Goal: Check status

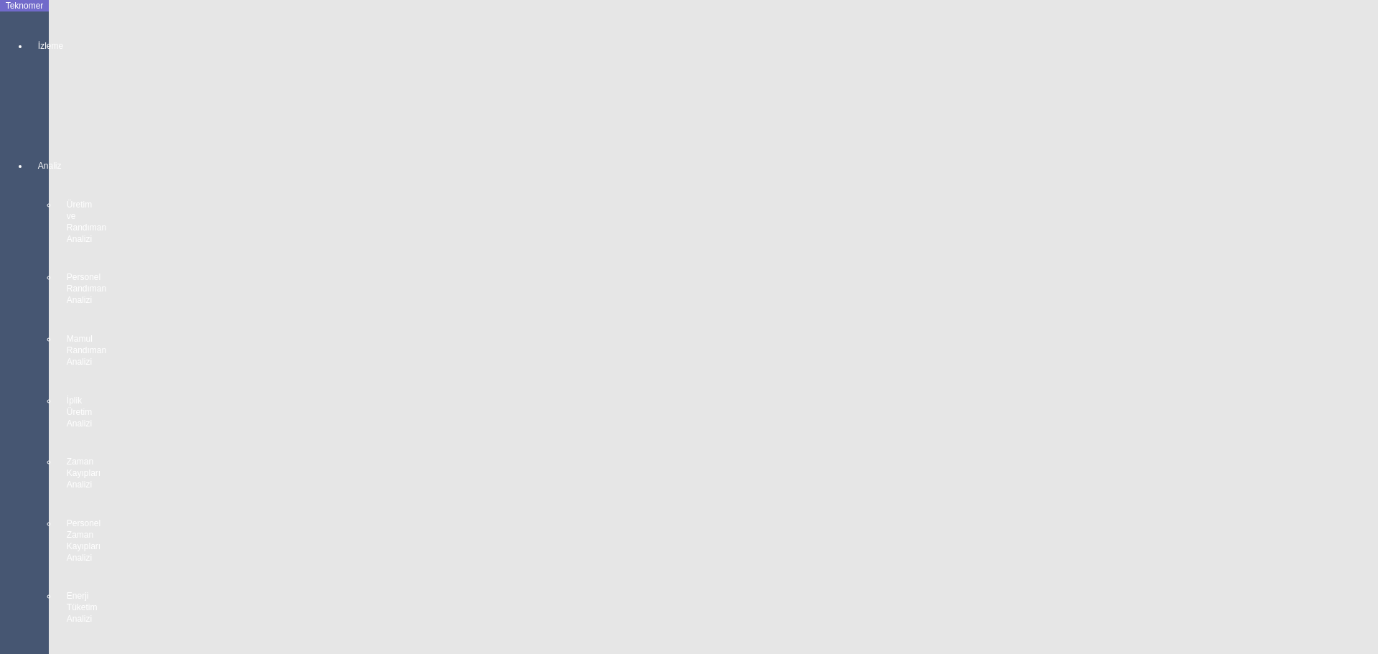
scroll to position [2507, 0]
